Goal: Information Seeking & Learning: Check status

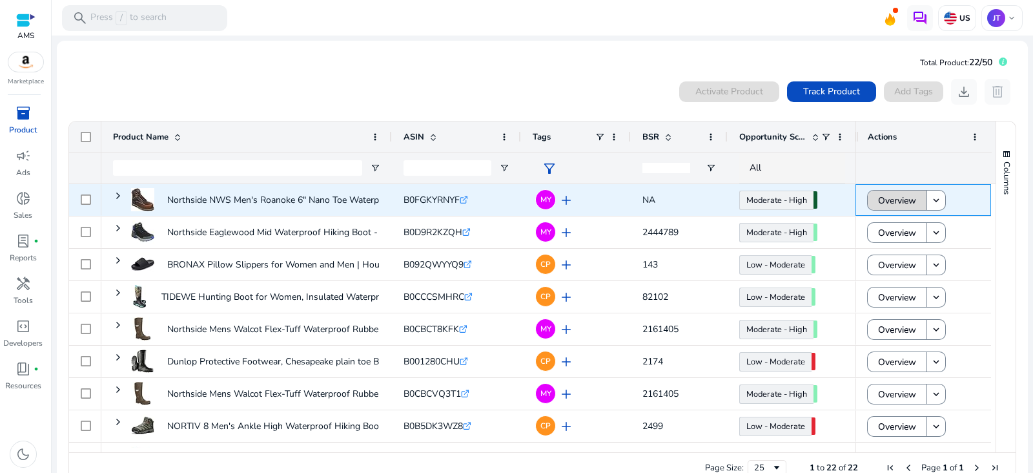
click at [891, 192] on span "Overview" at bounding box center [897, 200] width 38 height 26
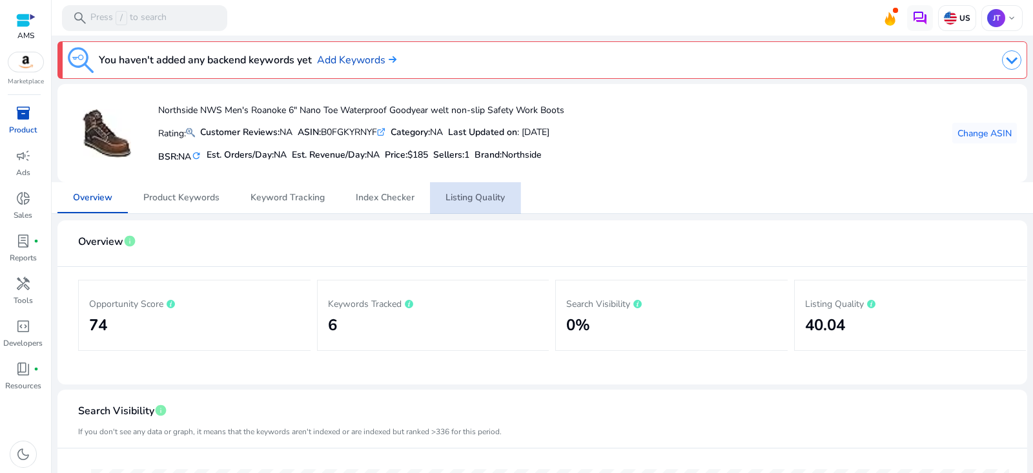
click at [486, 203] on span "Listing Quality" at bounding box center [475, 197] width 59 height 31
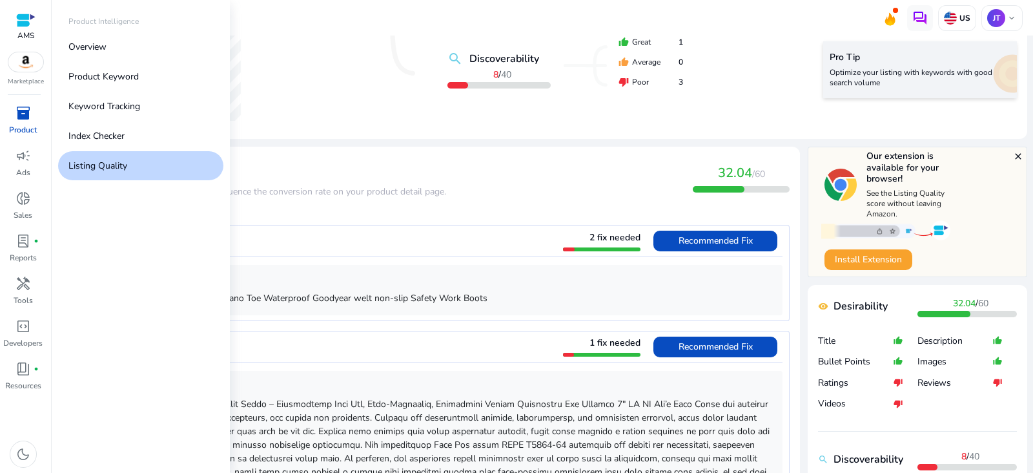
click at [31, 124] on p "Product" at bounding box center [23, 130] width 28 height 12
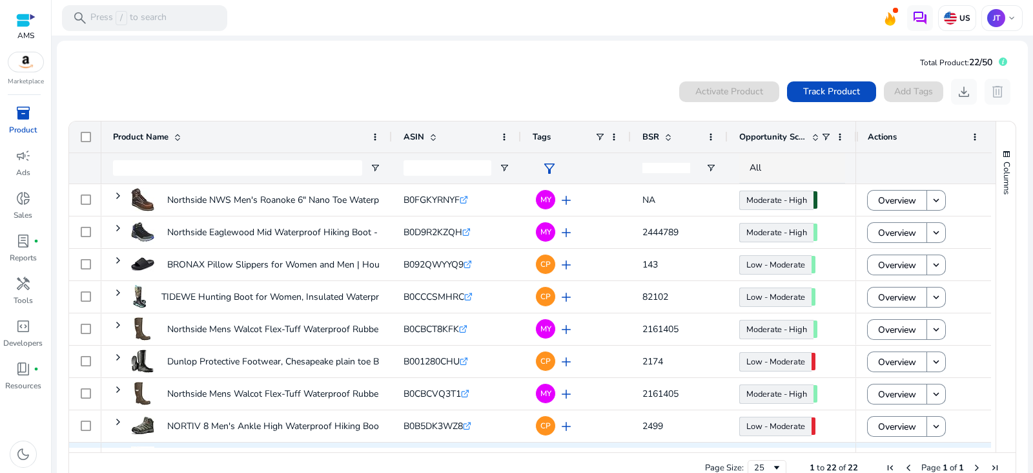
drag, startPoint x: 360, startPoint y: 451, endPoint x: 405, endPoint y: 440, distance: 46.5
click at [405, 440] on div "Product Name ASIN" at bounding box center [532, 286] width 927 height 331
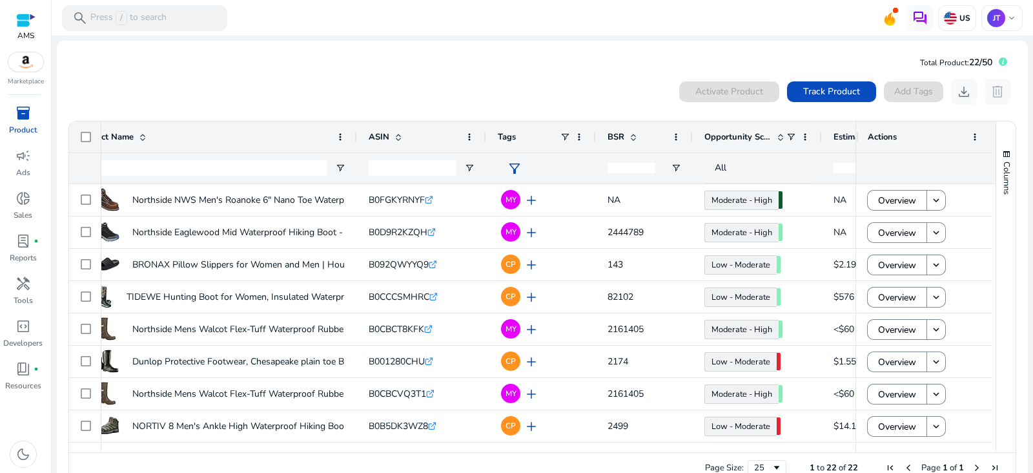
scroll to position [0, 48]
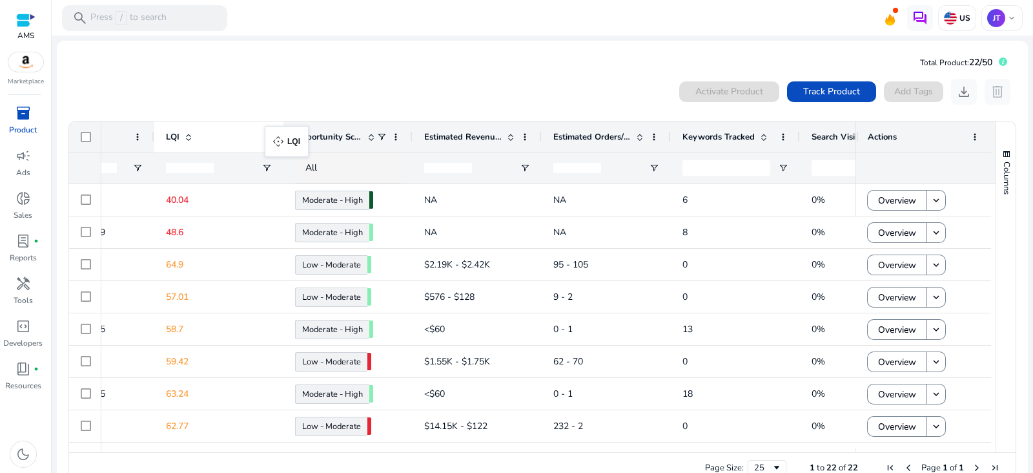
drag, startPoint x: 649, startPoint y: 137, endPoint x: 271, endPoint y: 134, distance: 377.8
drag, startPoint x: 336, startPoint y: 451, endPoint x: 254, endPoint y: 451, distance: 82.0
click at [254, 451] on div at bounding box center [478, 450] width 754 height 5
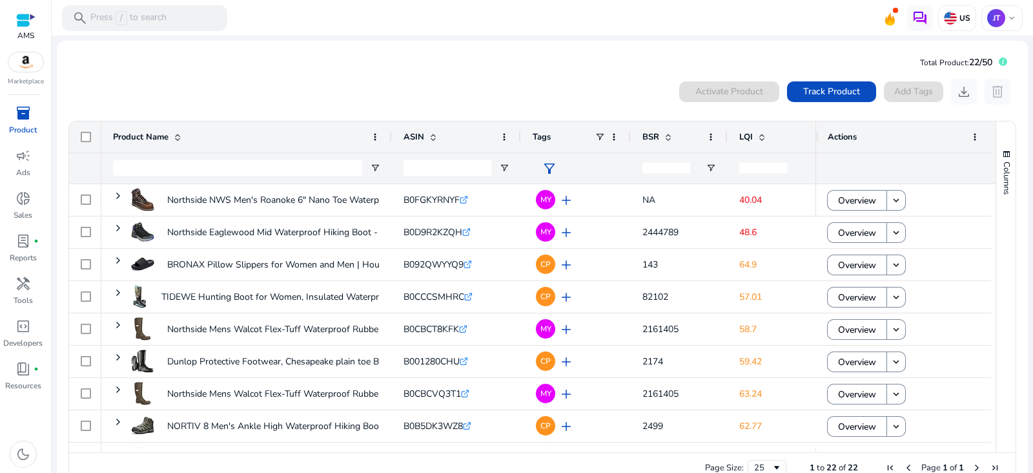
drag, startPoint x: 854, startPoint y: 139, endPoint x: 794, endPoint y: 149, distance: 60.2
click at [794, 149] on div "Tags BSR" at bounding box center [532, 152] width 927 height 63
